Goal: Task Accomplishment & Management: Use online tool/utility

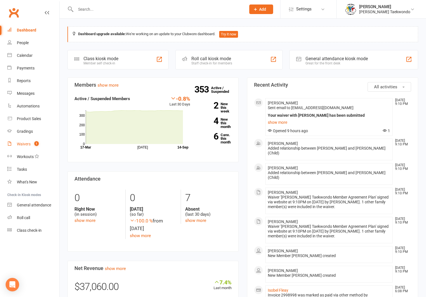
click at [22, 142] on div "Waivers" at bounding box center [24, 144] width 14 height 4
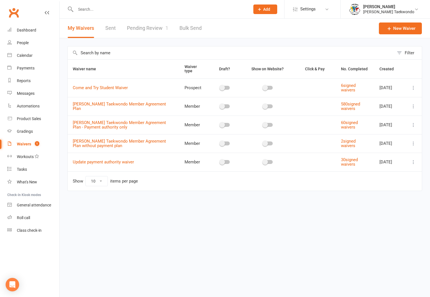
click at [144, 27] on link "Pending Review 1" at bounding box center [147, 28] width 41 height 19
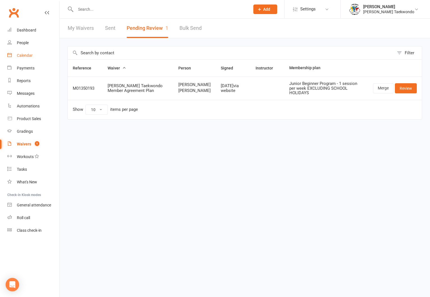
click at [24, 54] on div "Calendar" at bounding box center [25, 55] width 16 height 4
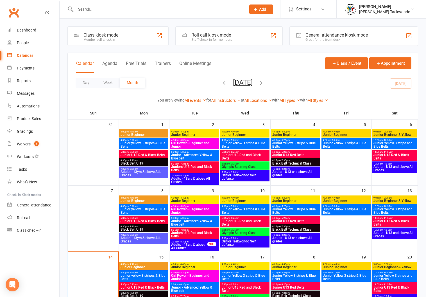
scroll to position [101, 0]
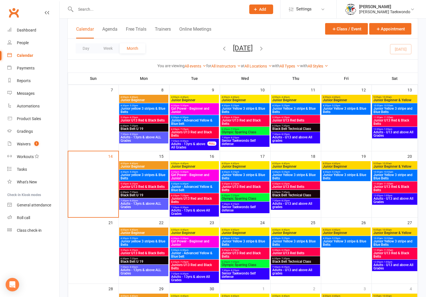
click at [138, 161] on div "4:00pm - 4:40pm Junior Beginner" at bounding box center [143, 165] width 49 height 8
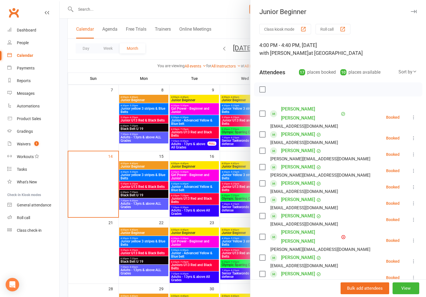
click at [323, 27] on button "Roll call" at bounding box center [332, 29] width 35 height 10
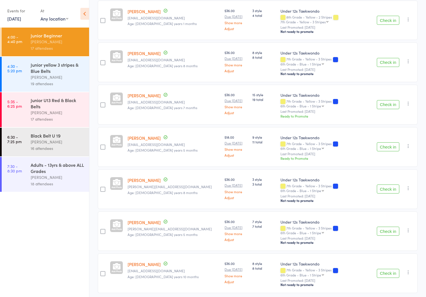
scroll to position [497, 0]
click at [46, 73] on div "Junior yellow 3 stripes & Blue Belts" at bounding box center [58, 68] width 54 height 12
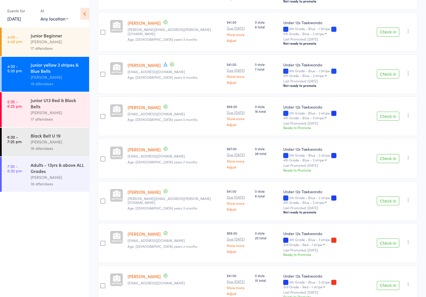
scroll to position [540, 0]
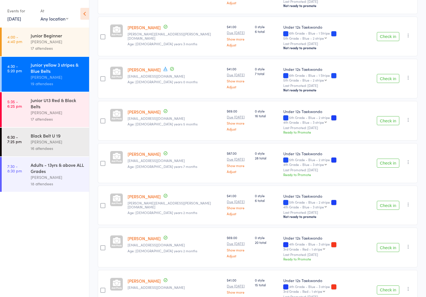
drag, startPoint x: 42, startPoint y: 106, endPoint x: 45, endPoint y: 106, distance: 3.1
click at [42, 106] on div "Junior U13 Red & Black Belts" at bounding box center [58, 103] width 54 height 12
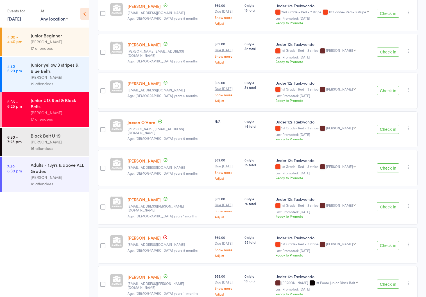
scroll to position [350, 0]
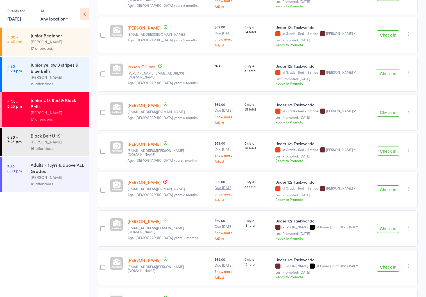
click at [38, 139] on div "[PERSON_NAME]" at bounding box center [58, 141] width 54 height 6
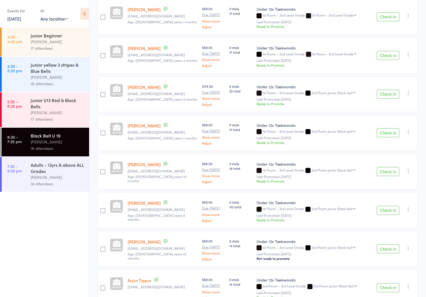
scroll to position [411, 0]
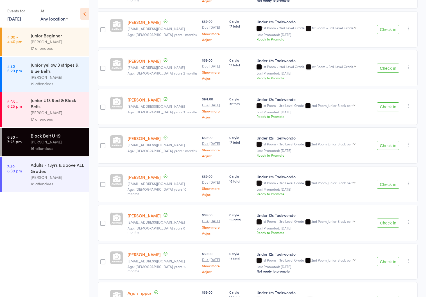
click at [37, 174] on div "Adults - 13yrs & above ALL Grades" at bounding box center [58, 168] width 54 height 12
